Goal: Browse casually

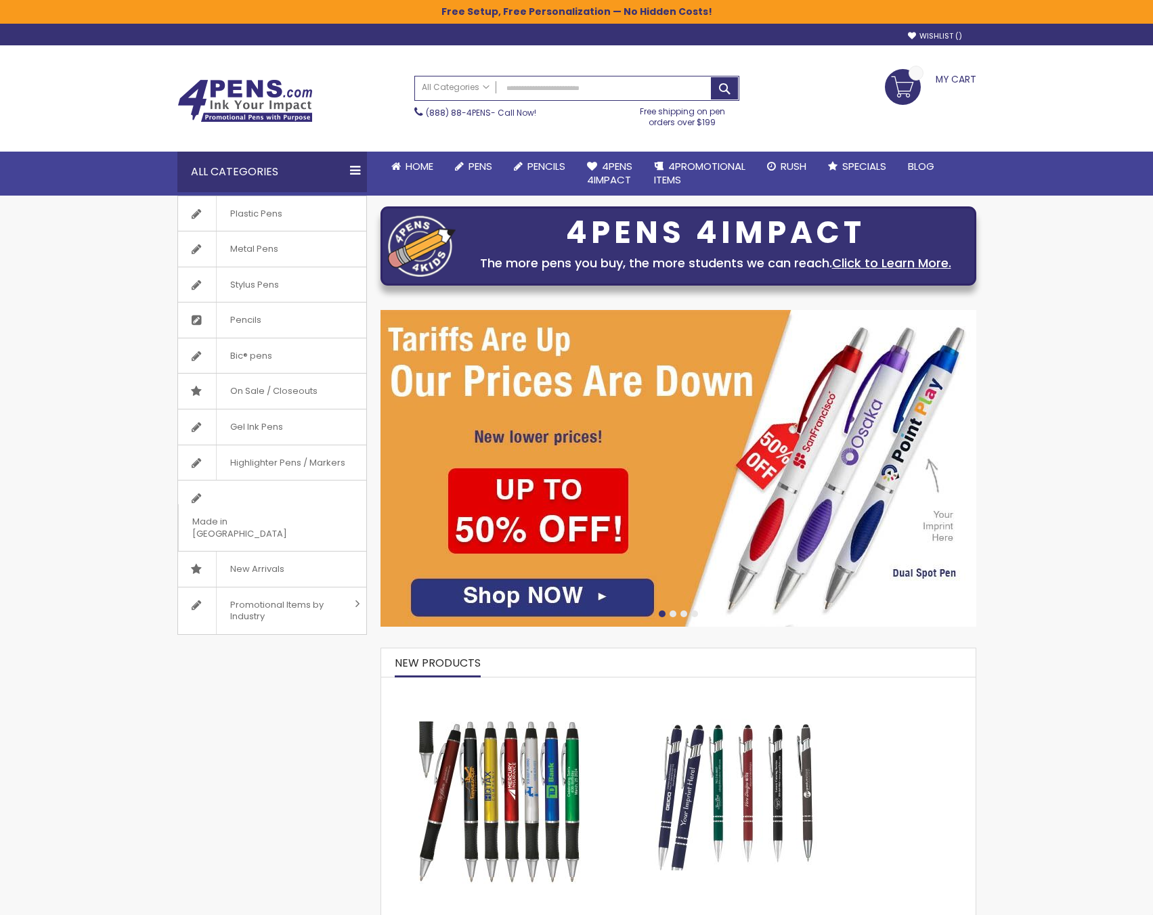
click at [280, 113] on img at bounding box center [244, 100] width 135 height 43
